Goal: Entertainment & Leisure: Consume media (video, audio)

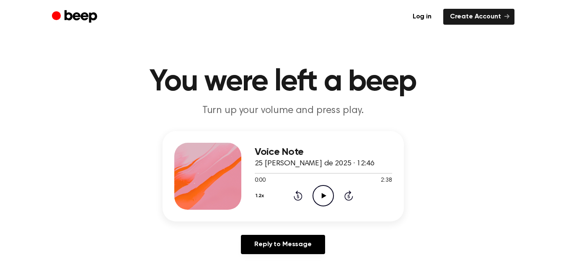
click at [318, 197] on icon "Play Audio" at bounding box center [322, 195] width 21 height 21
click at [260, 198] on button "1.2x" at bounding box center [261, 196] width 13 height 14
click at [258, 195] on button "1.2x" at bounding box center [261, 196] width 13 height 14
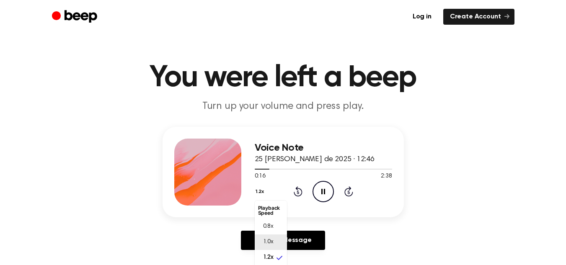
click at [279, 246] on li "1.0x" at bounding box center [271, 242] width 32 height 15
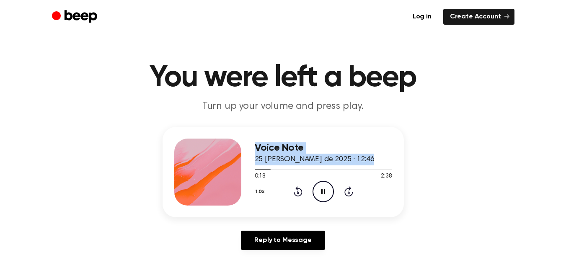
drag, startPoint x: 265, startPoint y: 169, endPoint x: 245, endPoint y: 171, distance: 19.8
click at [245, 171] on div "Voice Note 25 de agosto de 2025 · 12:46 0:18 2:38 Your browser does not support…" at bounding box center [283, 172] width 241 height 90
click at [257, 167] on div at bounding box center [323, 168] width 137 height 7
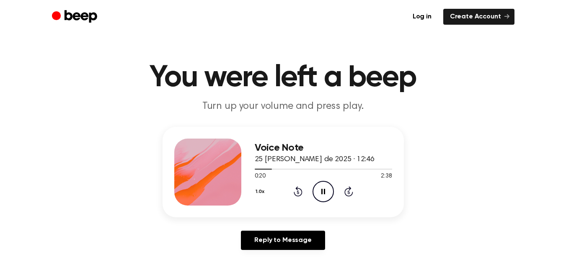
click at [298, 196] on icon at bounding box center [298, 191] width 9 height 10
click at [297, 195] on icon at bounding box center [298, 191] width 9 height 10
click at [261, 168] on span at bounding box center [264, 169] width 7 height 7
click at [261, 168] on span at bounding box center [261, 169] width 7 height 7
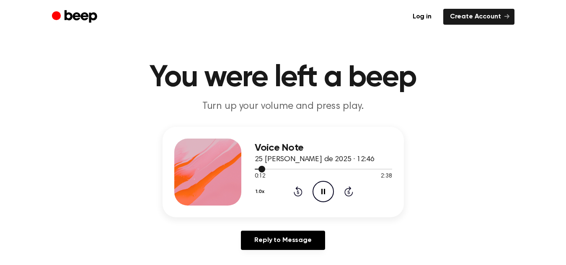
click at [261, 168] on span at bounding box center [261, 169] width 7 height 7
click at [260, 192] on button "1.0x" at bounding box center [261, 192] width 13 height 14
click at [271, 226] on span "0.8x" at bounding box center [268, 226] width 10 height 9
drag, startPoint x: 268, startPoint y: 169, endPoint x: 256, endPoint y: 172, distance: 12.5
click at [256, 172] on div "0:18 2:38 Your browser does not support the [object Object] element." at bounding box center [323, 172] width 137 height 15
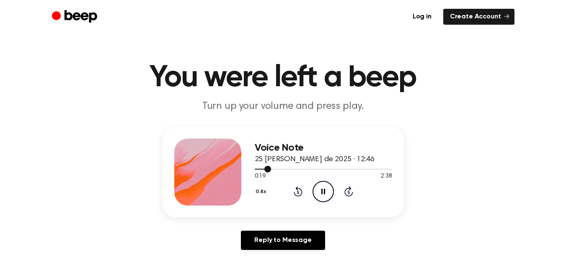
click at [260, 169] on div at bounding box center [263, 169] width 17 height 1
click at [262, 192] on button "0.8x" at bounding box center [262, 192] width 15 height 14
click at [273, 239] on li "1.0x" at bounding box center [271, 242] width 32 height 15
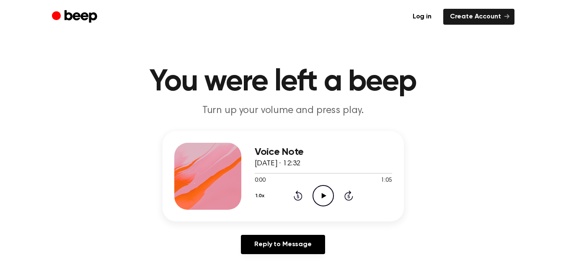
click at [326, 194] on icon "Play Audio" at bounding box center [322, 195] width 21 height 21
click at [326, 193] on icon "Play Audio" at bounding box center [322, 195] width 21 height 21
click at [323, 197] on icon at bounding box center [324, 195] width 5 height 5
click at [326, 193] on icon "Pause Audio" at bounding box center [322, 195] width 21 height 21
click at [323, 193] on icon "Play Audio" at bounding box center [322, 195] width 21 height 21
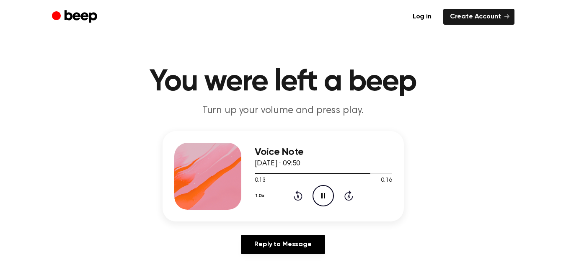
click at [323, 193] on icon "Pause Audio" at bounding box center [322, 195] width 21 height 21
click at [324, 194] on icon "Play Audio" at bounding box center [322, 195] width 21 height 21
click at [324, 189] on icon "Play Audio" at bounding box center [322, 195] width 21 height 21
click at [299, 200] on icon at bounding box center [298, 196] width 9 height 10
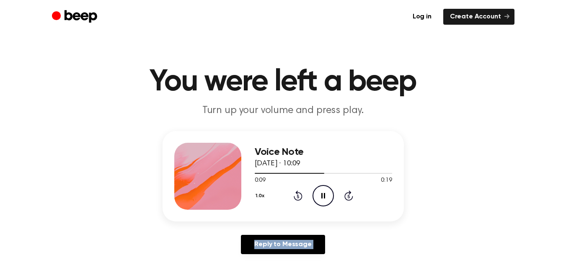
click at [299, 200] on icon at bounding box center [298, 196] width 9 height 10
click at [297, 201] on icon at bounding box center [298, 196] width 9 height 10
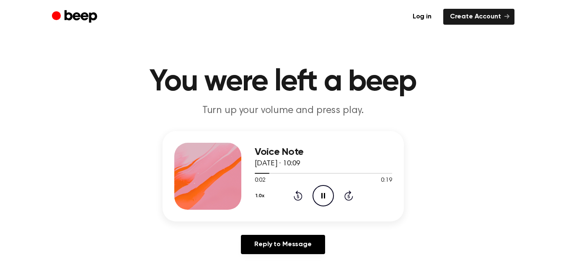
click at [296, 200] on icon at bounding box center [298, 196] width 9 height 10
click at [325, 192] on icon "Pause Audio" at bounding box center [322, 195] width 21 height 21
click at [323, 190] on icon "Play Audio" at bounding box center [322, 195] width 21 height 21
click at [329, 194] on icon "Play Audio" at bounding box center [322, 195] width 21 height 21
click at [317, 193] on icon "Play Audio" at bounding box center [322, 195] width 21 height 21
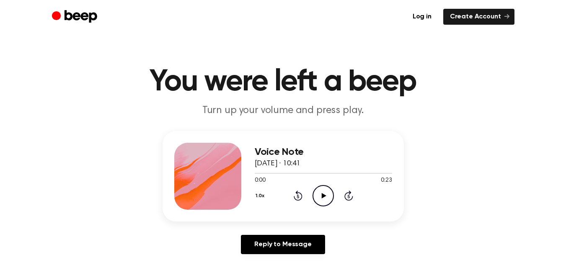
click at [322, 191] on icon "Play Audio" at bounding box center [322, 195] width 21 height 21
click at [331, 191] on icon "Play Audio" at bounding box center [322, 195] width 21 height 21
click at [326, 193] on icon "Play Audio" at bounding box center [322, 195] width 21 height 21
click at [335, 203] on div "1.0x Rewind 5 seconds Play Audio Skip 5 seconds" at bounding box center [323, 195] width 137 height 21
click at [327, 198] on icon "Play Audio" at bounding box center [322, 195] width 21 height 21
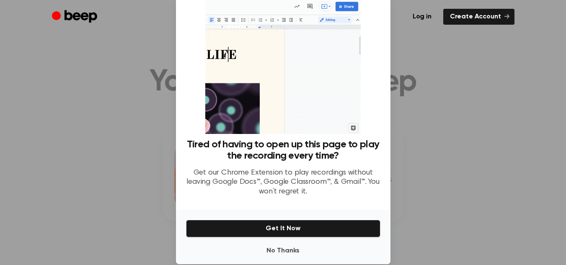
scroll to position [37, 0]
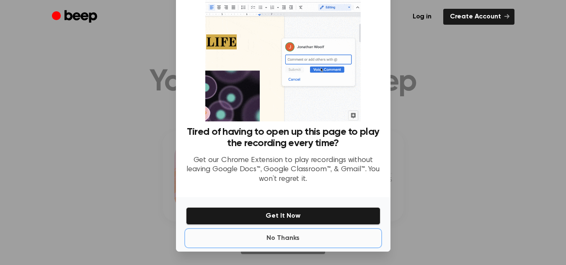
click at [279, 235] on button "No Thanks" at bounding box center [283, 238] width 194 height 17
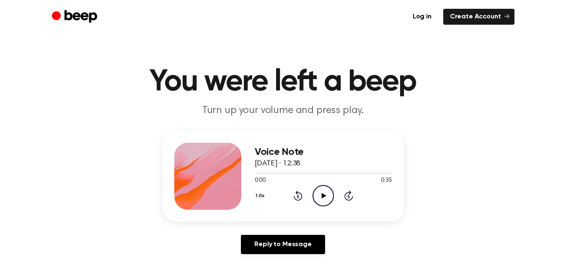
click at [321, 191] on icon "Play Audio" at bounding box center [322, 195] width 21 height 21
click at [321, 191] on icon "Pause Audio" at bounding box center [322, 195] width 21 height 21
click at [323, 199] on icon "Play Audio" at bounding box center [322, 195] width 21 height 21
click at [323, 189] on icon "Play Audio" at bounding box center [322, 195] width 21 height 21
click at [260, 194] on button "1.0x" at bounding box center [261, 196] width 13 height 14
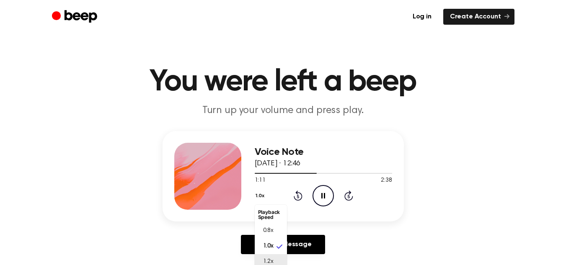
click at [281, 263] on li "1.2x" at bounding box center [271, 261] width 32 height 15
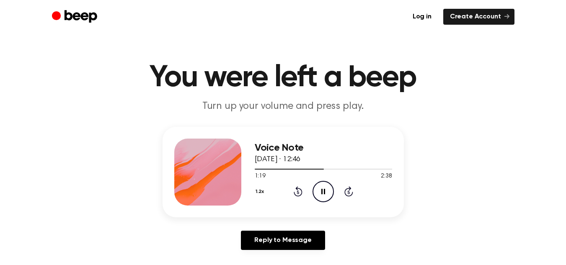
click at [265, 191] on button "1.2x" at bounding box center [261, 192] width 13 height 14
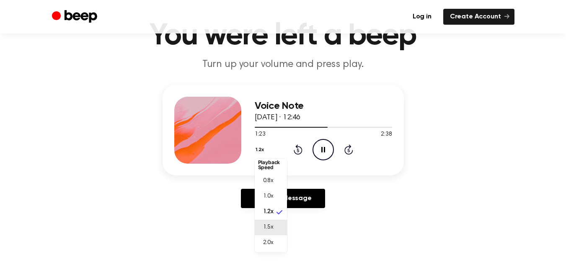
click at [278, 230] on li "1.5x" at bounding box center [271, 227] width 32 height 15
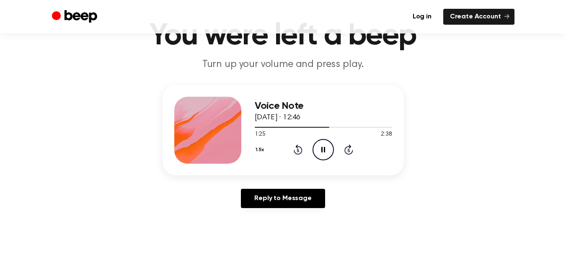
click at [264, 150] on button "1.5x" at bounding box center [261, 150] width 13 height 14
click at [281, 202] on li "1.0x" at bounding box center [271, 200] width 32 height 15
click at [327, 152] on icon "Pause Audio" at bounding box center [322, 149] width 21 height 21
click at [351, 125] on div at bounding box center [323, 127] width 137 height 7
click at [332, 144] on circle at bounding box center [323, 149] width 21 height 21
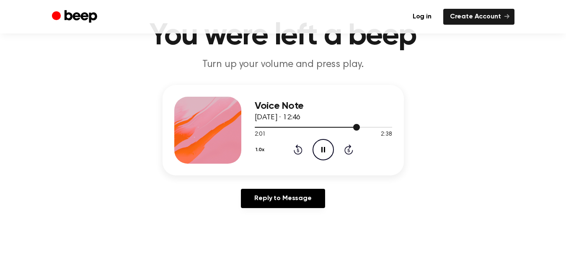
click at [335, 127] on div at bounding box center [323, 127] width 137 height 7
click at [263, 148] on button "1.0x" at bounding box center [261, 150] width 13 height 14
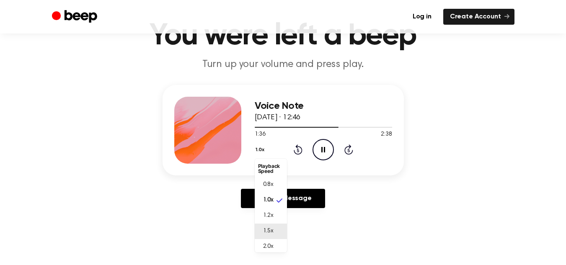
click at [271, 228] on span "1.5x" at bounding box center [268, 231] width 10 height 9
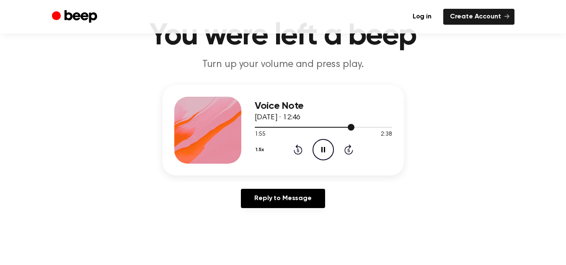
click at [349, 128] on span at bounding box center [351, 127] width 7 height 7
click at [330, 144] on icon "Pause Audio" at bounding box center [322, 149] width 21 height 21
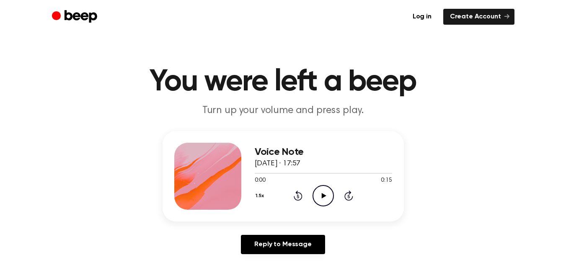
click at [319, 197] on icon "Play Audio" at bounding box center [322, 195] width 21 height 21
click at [319, 197] on icon "Pause Audio" at bounding box center [322, 195] width 21 height 21
